Goal: Information Seeking & Learning: Learn about a topic

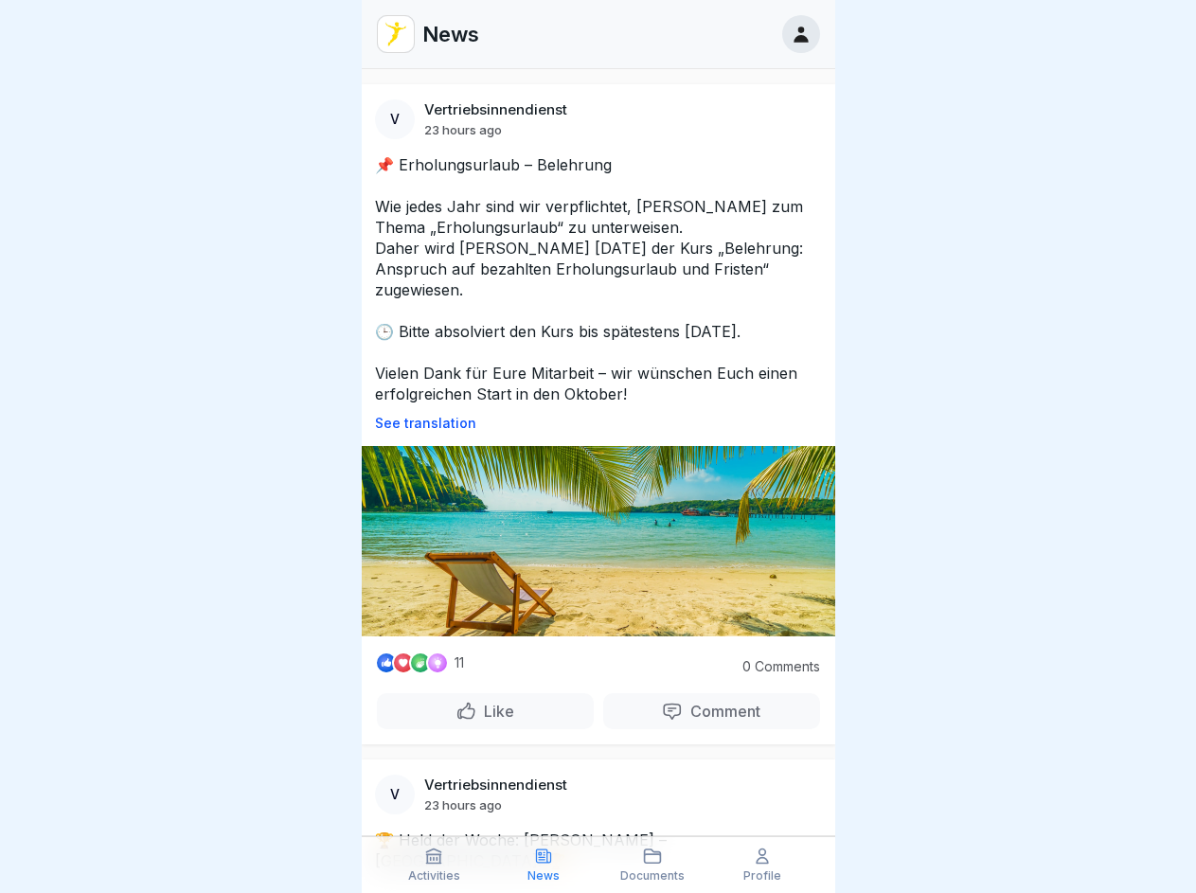
click at [590, 416] on p "See translation" at bounding box center [598, 423] width 447 height 15
click at [699, 702] on p "Comment" at bounding box center [722, 711] width 78 height 19
click at [435, 864] on icon at bounding box center [433, 855] width 19 height 19
click at [543, 864] on icon at bounding box center [543, 855] width 19 height 19
click at [653, 864] on icon at bounding box center [652, 855] width 19 height 19
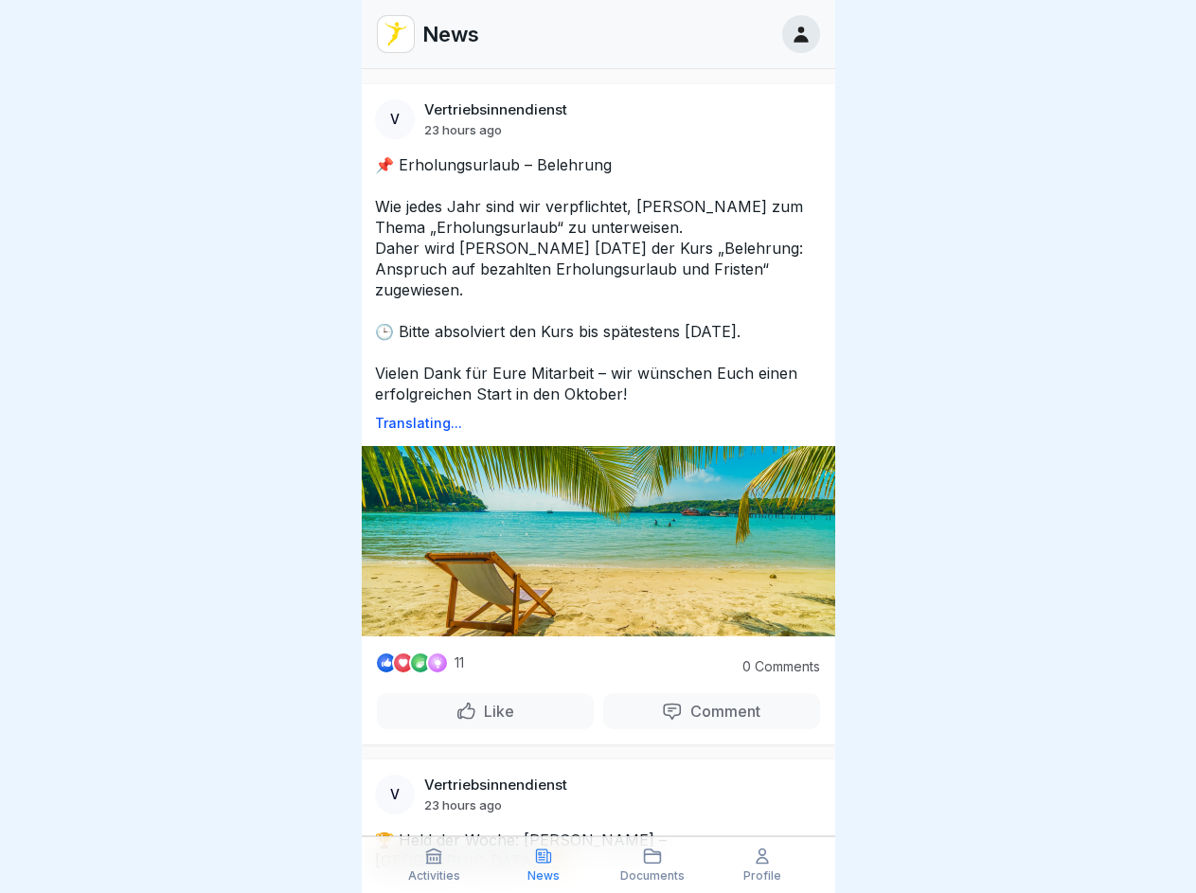
click at [762, 864] on icon at bounding box center [762, 855] width 19 height 19
